Goal: Find specific page/section: Find specific page/section

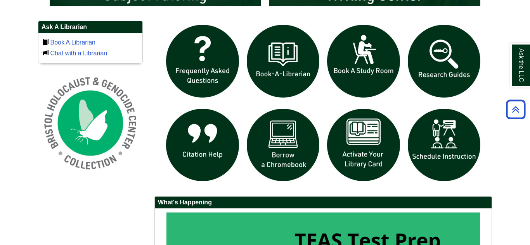
scroll to position [528, 0]
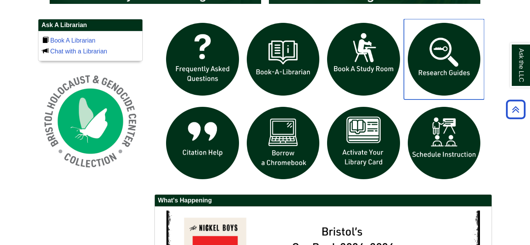
click at [449, 55] on img "slideshow" at bounding box center [444, 59] width 81 height 81
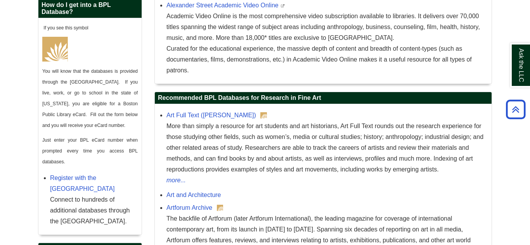
scroll to position [399, 0]
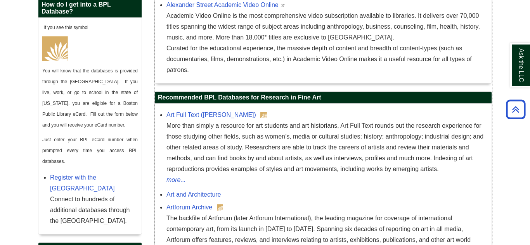
click at [209, 121] on div "Art Full Text ([PERSON_NAME]) More than simply a resource for art students and …" at bounding box center [326, 148] width 321 height 76
click at [197, 115] on link "Art Full Text ([PERSON_NAME])" at bounding box center [211, 115] width 90 height 7
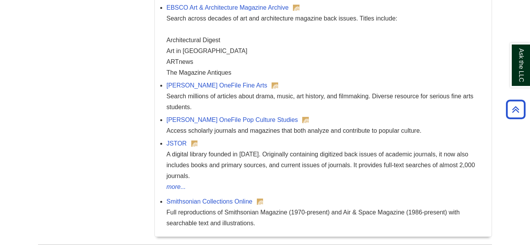
scroll to position [732, 0]
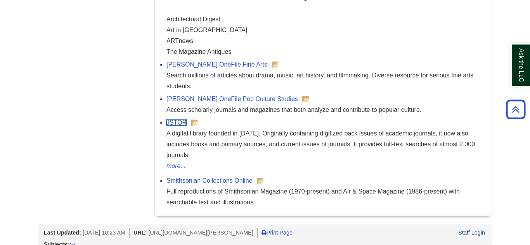
click at [185, 119] on link "JSTOR" at bounding box center [176, 122] width 20 height 7
